Goal: Task Accomplishment & Management: Manage account settings

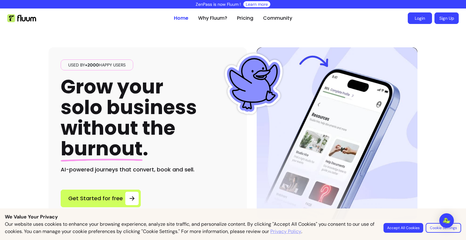
click at [418, 19] on link "Login" at bounding box center [419, 18] width 24 height 12
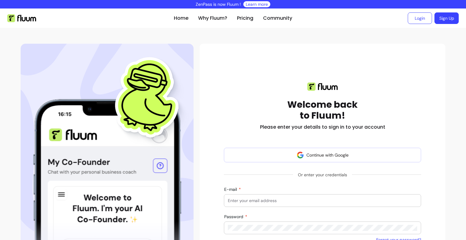
scroll to position [61, 0]
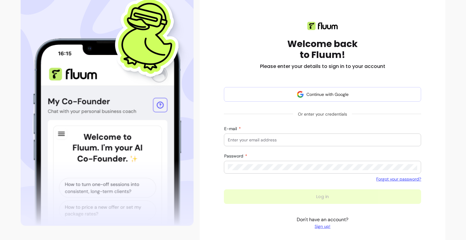
click at [284, 135] on div at bounding box center [322, 140] width 189 height 12
type input "[EMAIL_ADDRESS][DOMAIN_NAME]"
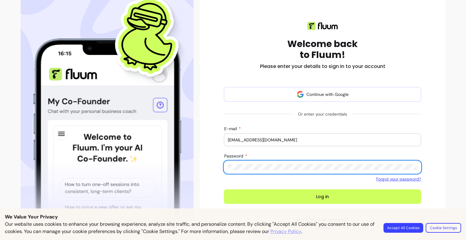
click at [224, 189] on button "Log in" at bounding box center [322, 196] width 197 height 15
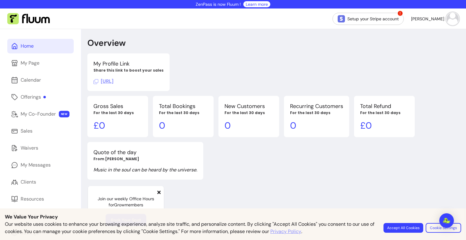
click at [410, 227] on button "Accept All Cookies" at bounding box center [403, 228] width 40 height 10
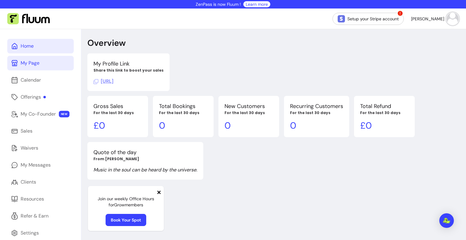
click at [35, 68] on link "My Page" at bounding box center [40, 63] width 66 height 15
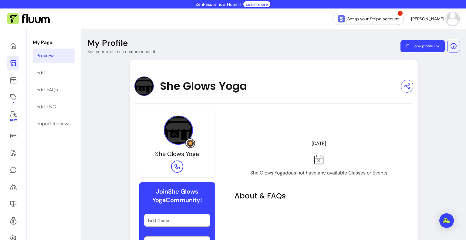
click at [20, 48] on div "New" at bounding box center [13, 169] width 27 height 281
click at [18, 47] on link at bounding box center [13, 46] width 12 height 15
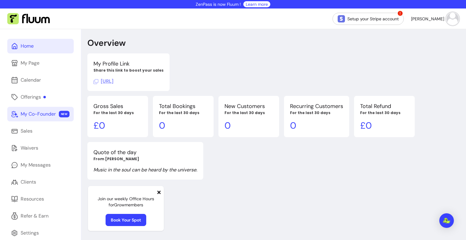
click at [25, 113] on div "My Co-Founder" at bounding box center [38, 113] width 35 height 7
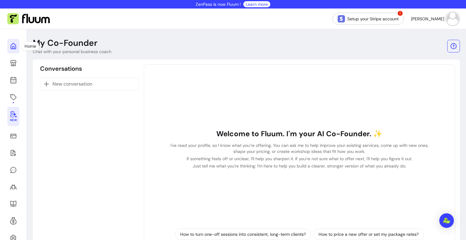
click at [18, 46] on link at bounding box center [13, 46] width 12 height 15
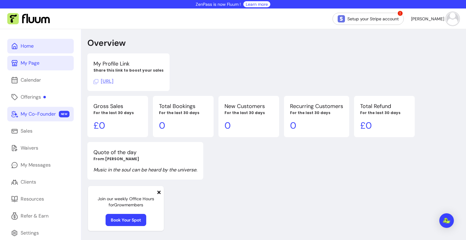
click at [44, 56] on link "My Page" at bounding box center [40, 63] width 66 height 15
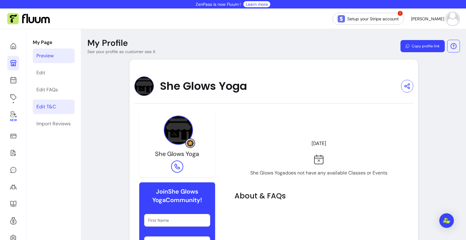
click at [59, 103] on link "Edit T&C" at bounding box center [54, 106] width 42 height 15
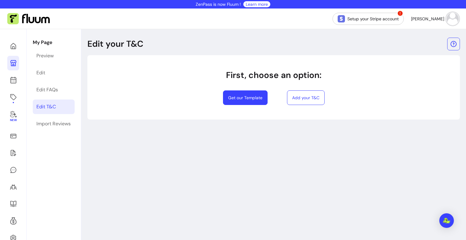
click at [245, 96] on button "Get our Template" at bounding box center [245, 97] width 45 height 15
select select "*"
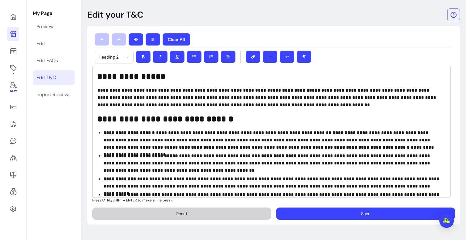
click at [282, 213] on button "Save" at bounding box center [365, 213] width 179 height 12
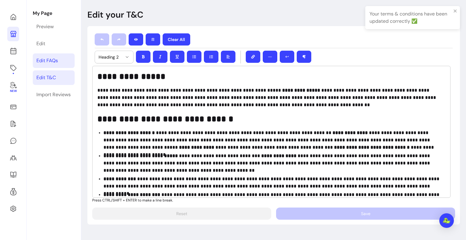
click at [46, 66] on link "Edit FAQs" at bounding box center [54, 60] width 42 height 15
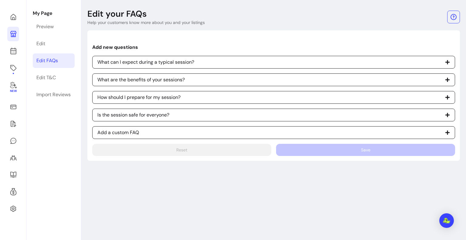
click at [132, 60] on p "What can I expect during a typical session?" at bounding box center [145, 62] width 97 height 7
select select "*"
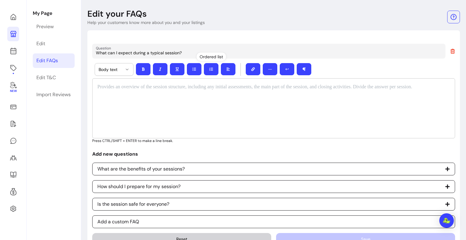
click at [403, 23] on header "Edit your FAQs Help your customers know more about you and your listings" at bounding box center [273, 16] width 372 height 17
click at [173, 202] on span "Is the session safe for everyone?" at bounding box center [273, 204] width 363 height 13
select select "*"
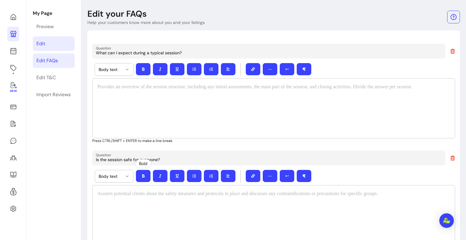
click at [54, 49] on link "Edit" at bounding box center [54, 43] width 42 height 15
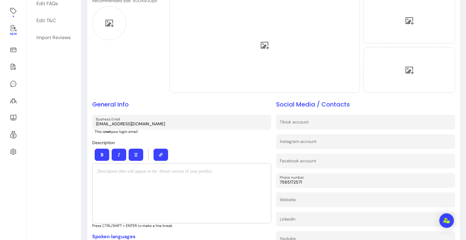
scroll to position [90, 0]
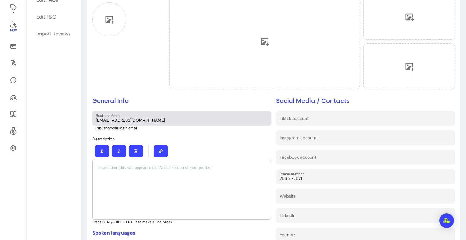
click at [108, 119] on input "[EMAIL_ADDRESS][DOMAIN_NAME]" at bounding box center [182, 120] width 172 height 6
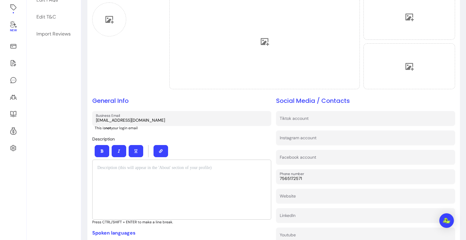
click at [119, 75] on div "Upload a profile picture Recommended size: 500x500px" at bounding box center [124, 37] width 65 height 107
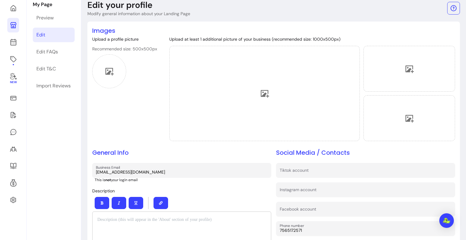
scroll to position [0, 0]
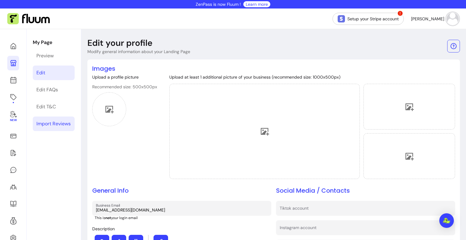
click at [65, 119] on link "Import Reviews" at bounding box center [54, 123] width 42 height 15
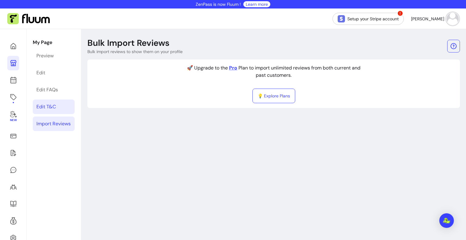
click at [58, 106] on link "Edit T&C" at bounding box center [54, 106] width 42 height 15
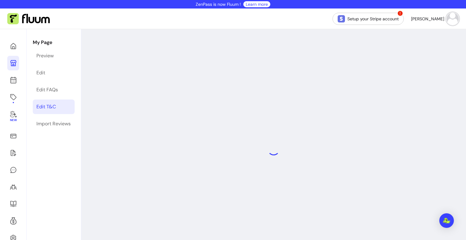
select select "*"
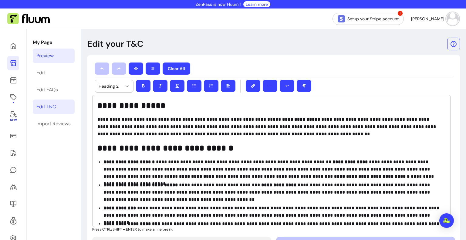
click at [52, 53] on div "Preview" at bounding box center [44, 55] width 17 height 7
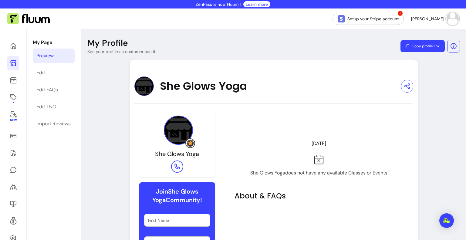
click at [19, 79] on div "New" at bounding box center [13, 169] width 27 height 281
click at [15, 78] on icon at bounding box center [13, 56] width 103 height 86
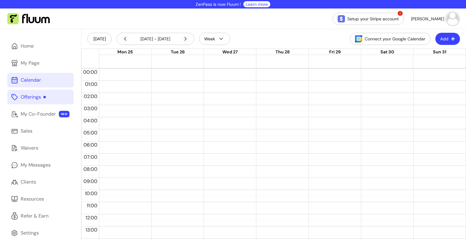
click at [21, 94] on div "Offerings" at bounding box center [33, 96] width 25 height 7
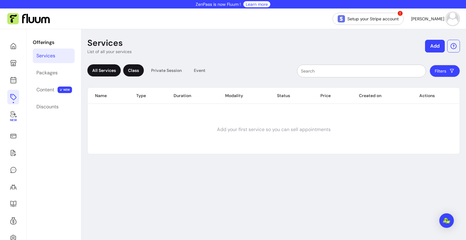
click at [133, 72] on div "Class" at bounding box center [133, 70] width 21 height 12
click at [159, 69] on div "Private Session" at bounding box center [166, 70] width 40 height 12
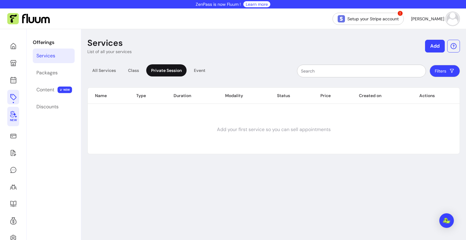
click at [14, 118] on span "New" at bounding box center [13, 120] width 7 height 4
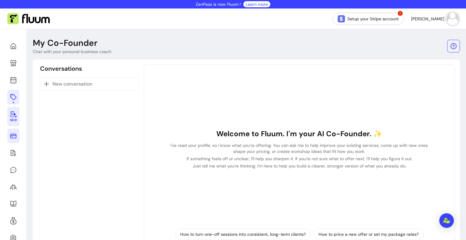
click at [12, 131] on link at bounding box center [13, 136] width 12 height 15
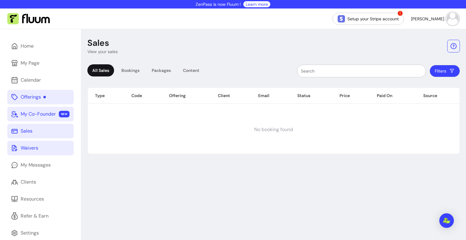
click at [16, 144] on link "Waivers" at bounding box center [40, 148] width 66 height 15
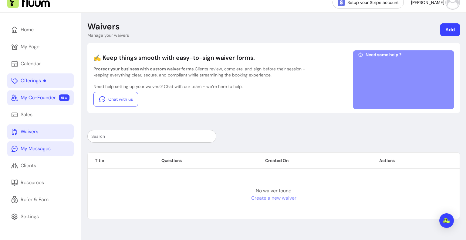
scroll to position [29, 0]
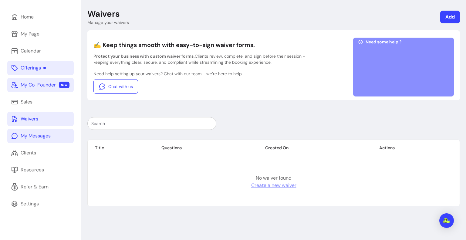
click at [25, 171] on div "Resources" at bounding box center [32, 169] width 23 height 7
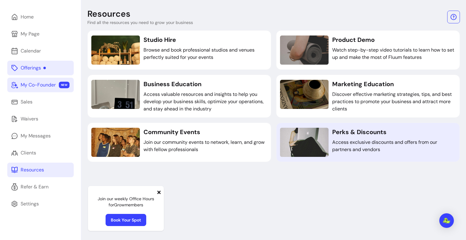
click at [287, 150] on div at bounding box center [304, 142] width 49 height 29
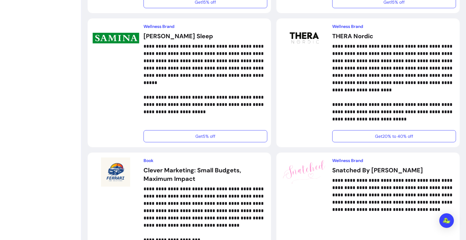
scroll to position [1454, 0]
